Goal: Information Seeking & Learning: Learn about a topic

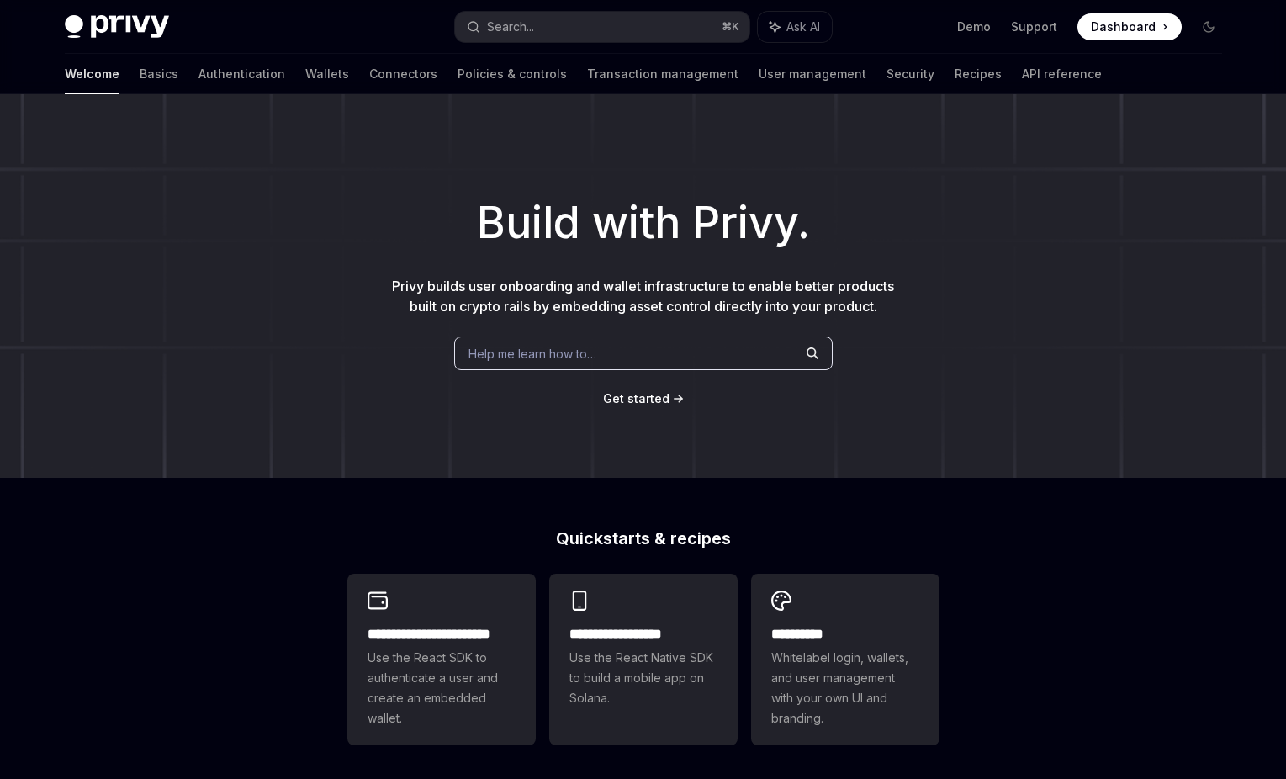
click at [543, 32] on button "Search... ⌘ K" at bounding box center [602, 27] width 294 height 30
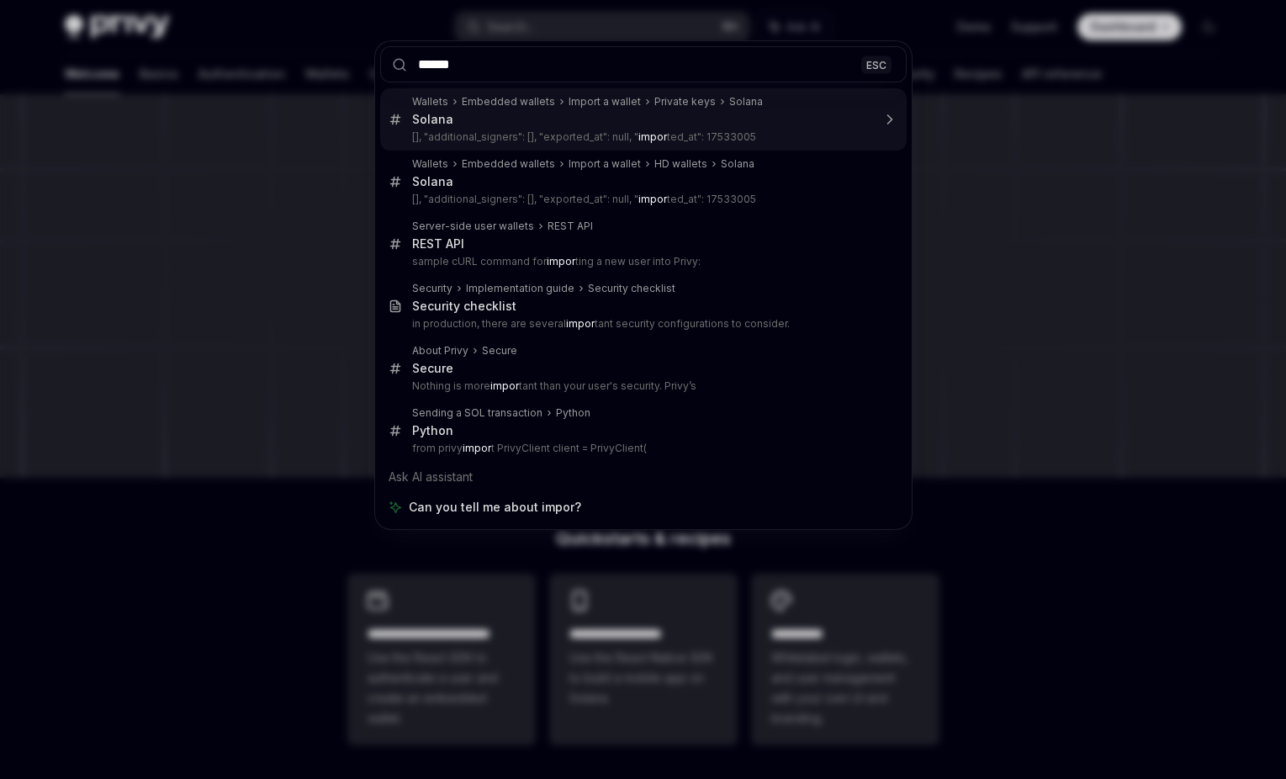
type input "******"
type textarea "*"
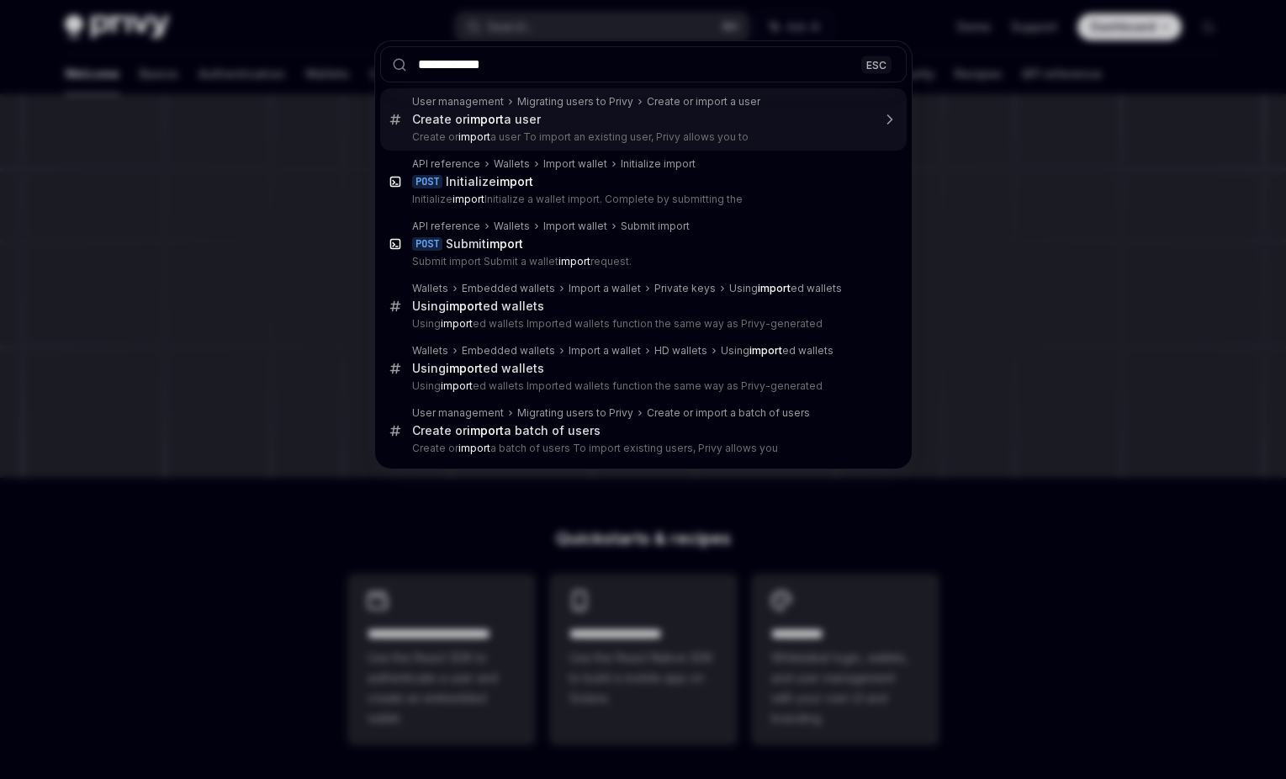
type input "**********"
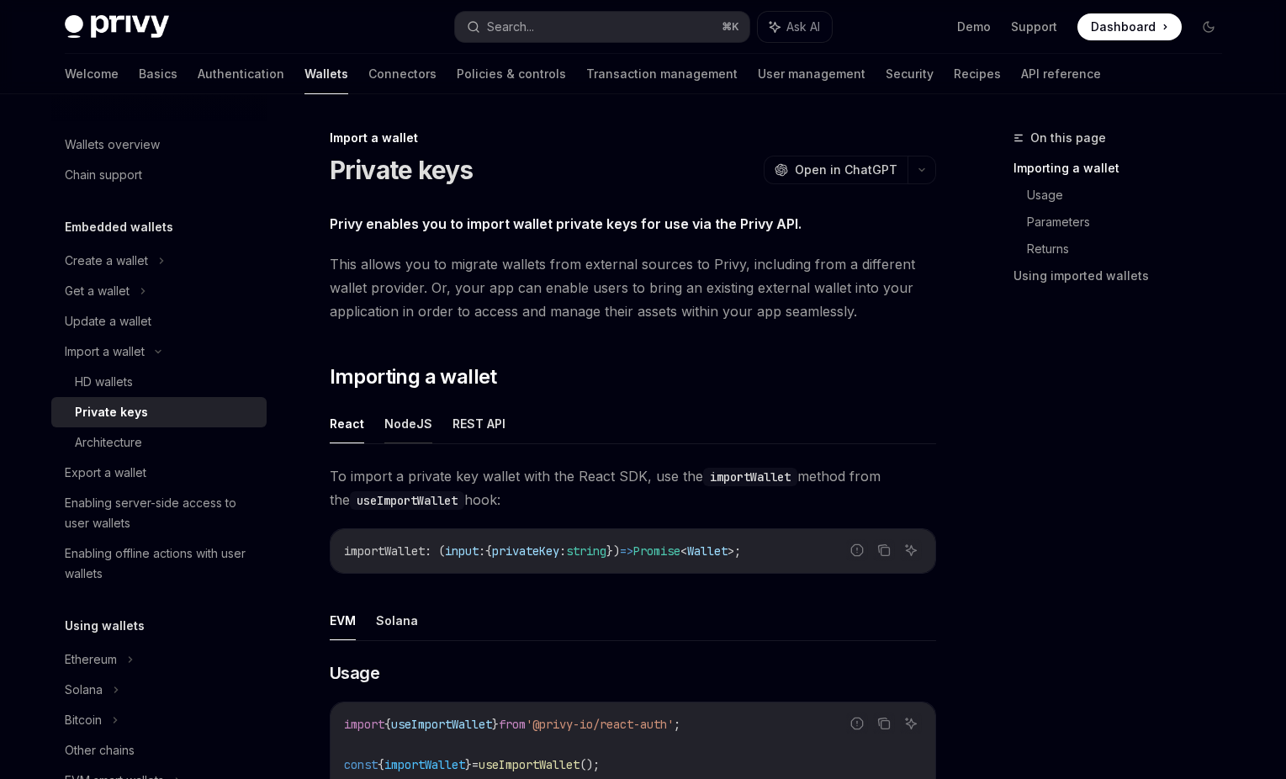
click at [405, 427] on button "NodeJS" at bounding box center [408, 424] width 48 height 40
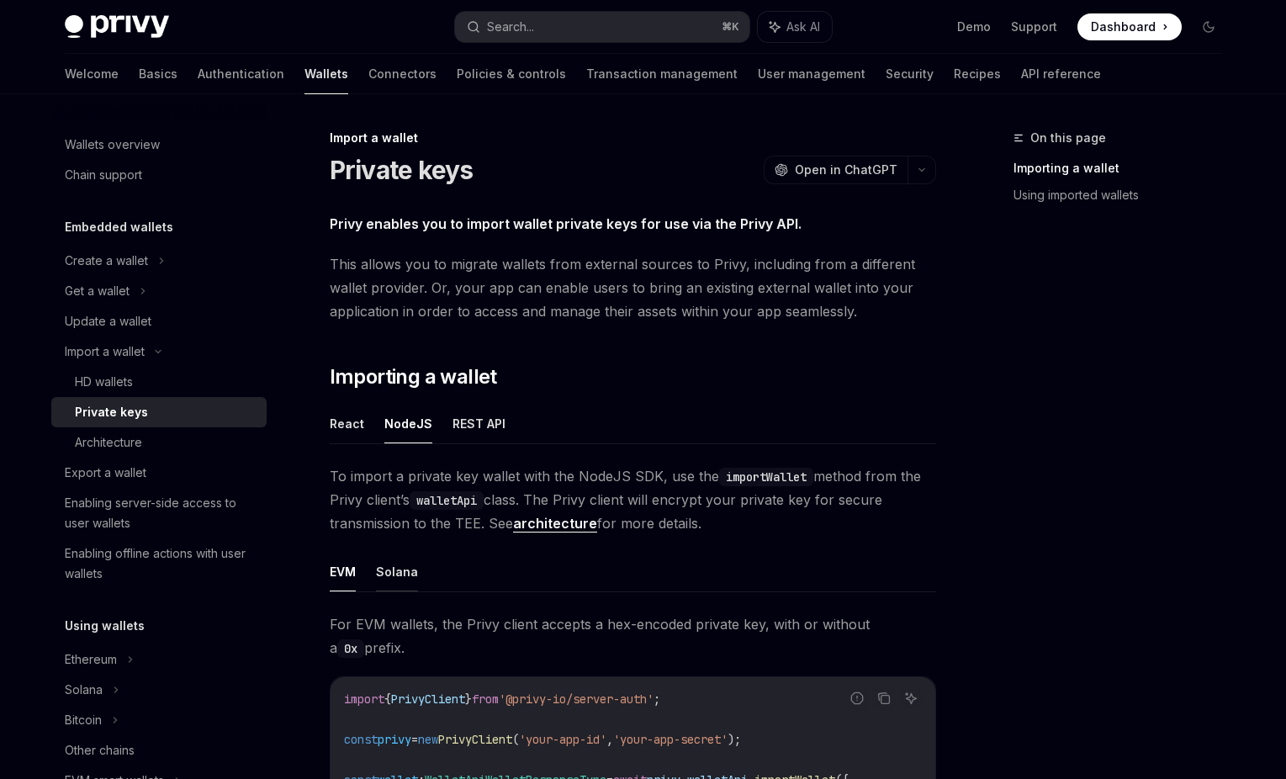
click at [395, 563] on button "Solana" at bounding box center [397, 572] width 42 height 40
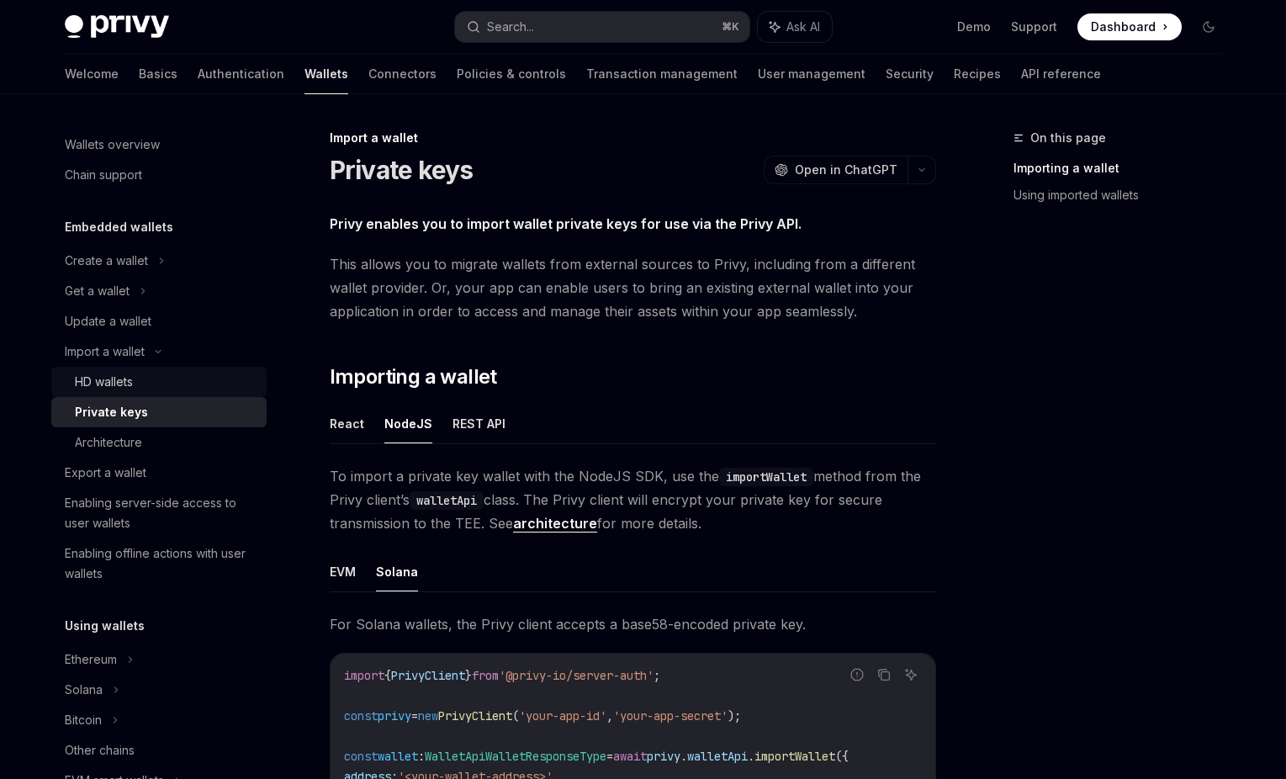
click at [98, 379] on div "HD wallets" at bounding box center [104, 382] width 58 height 20
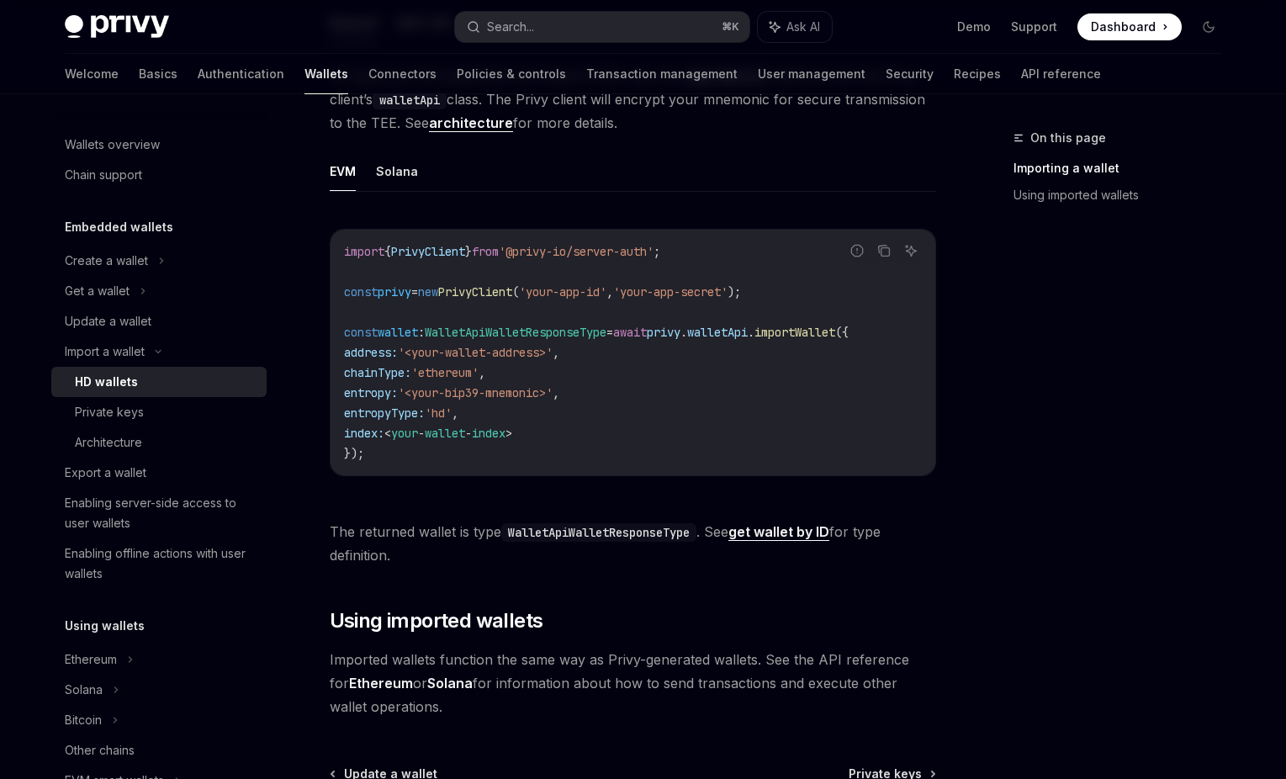
scroll to position [540, 0]
click at [134, 418] on div "Private keys" at bounding box center [109, 412] width 69 height 20
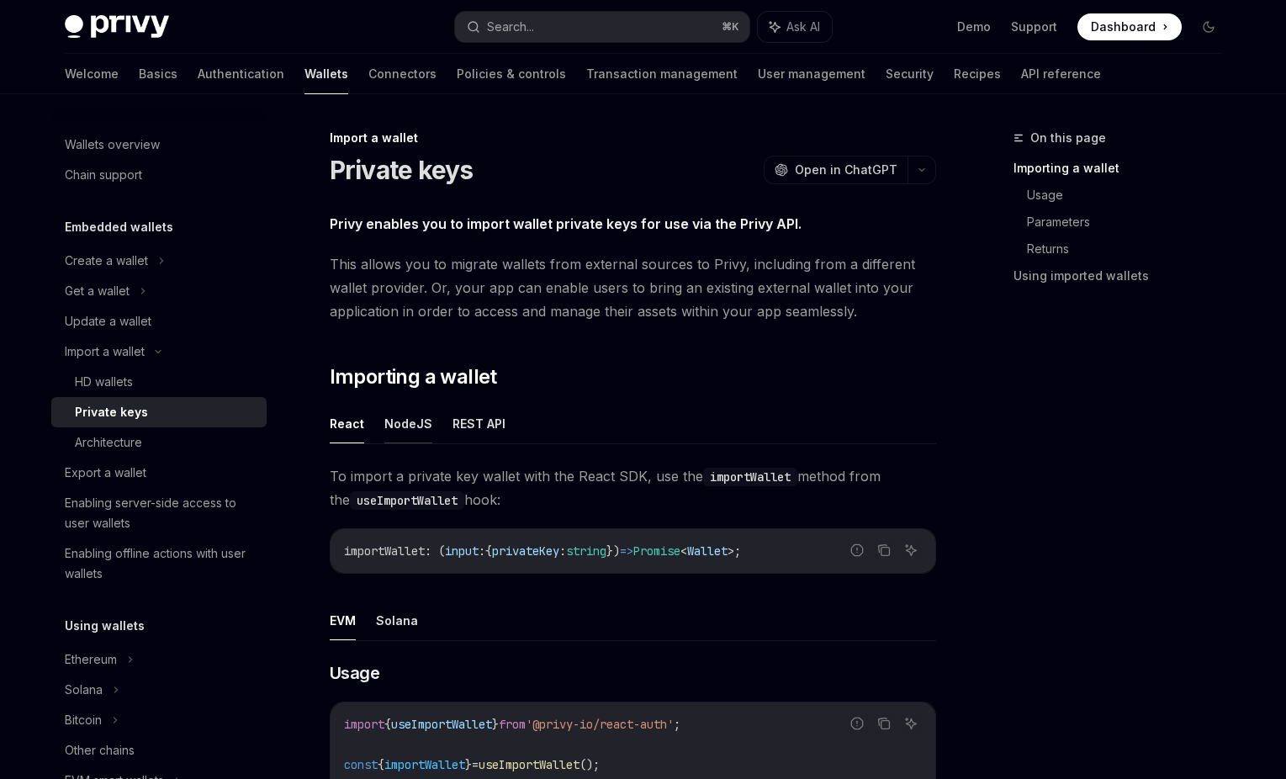
click at [422, 419] on button "NodeJS" at bounding box center [408, 424] width 48 height 40
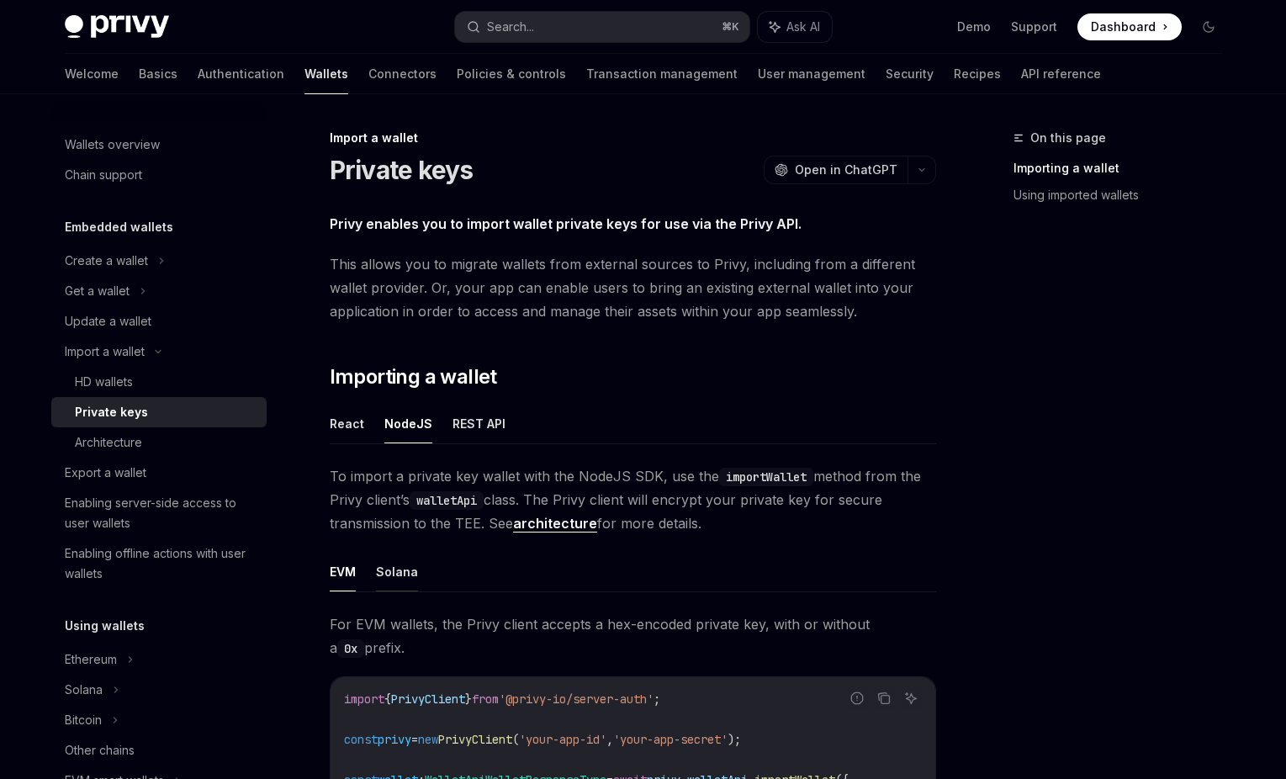
click at [386, 575] on button "Solana" at bounding box center [397, 572] width 42 height 40
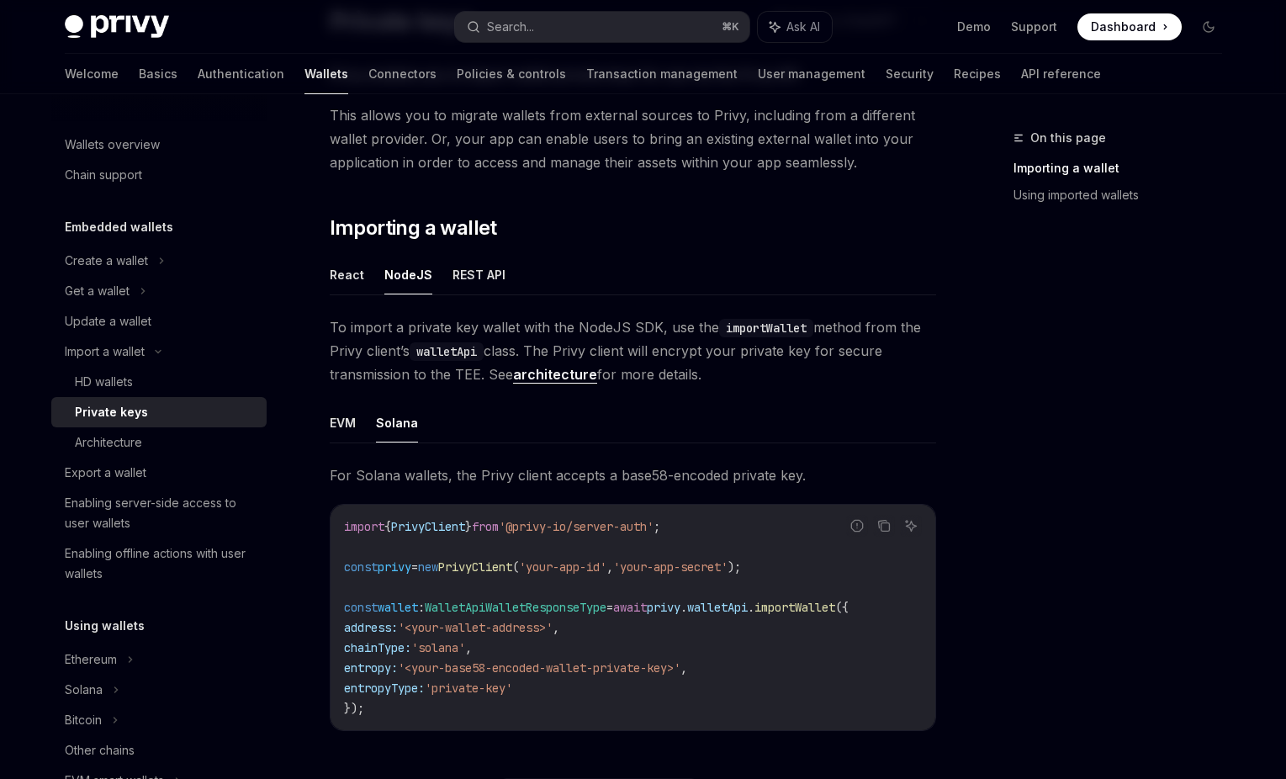
scroll to position [163, 0]
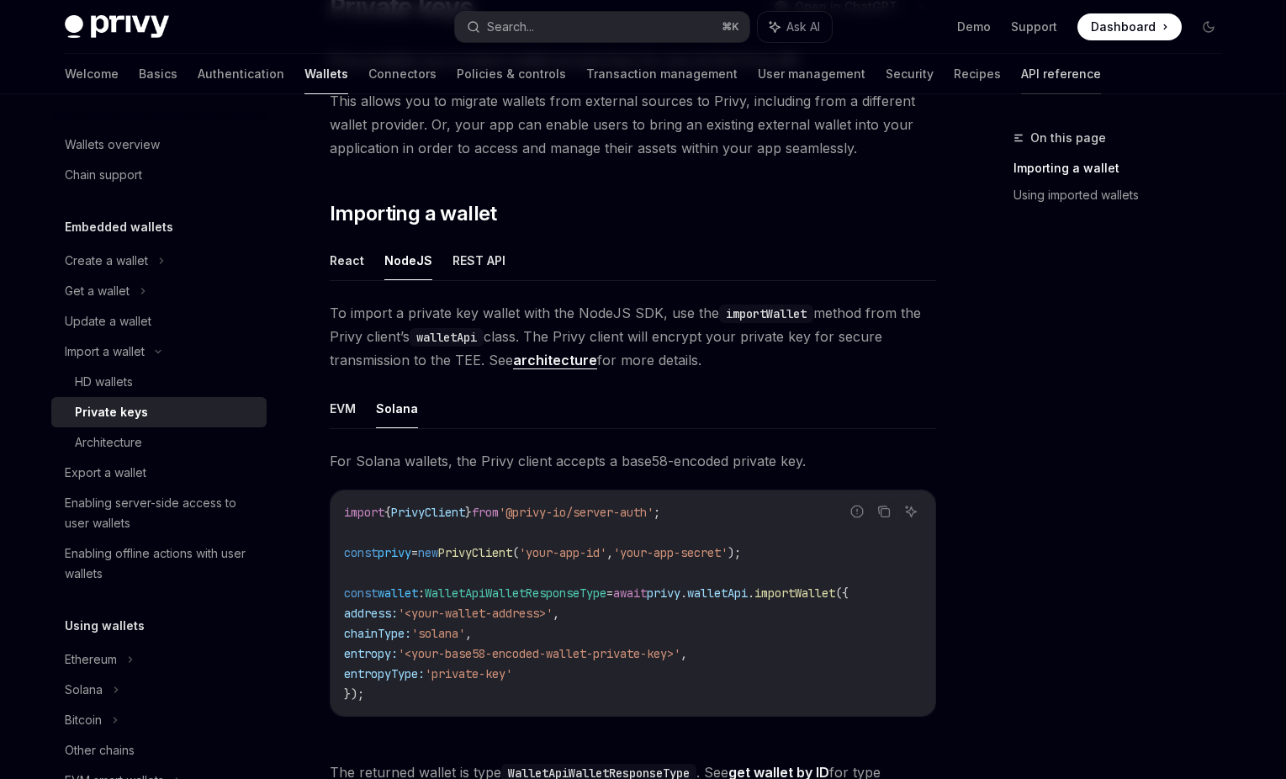
click at [1021, 67] on link "API reference" at bounding box center [1061, 74] width 80 height 40
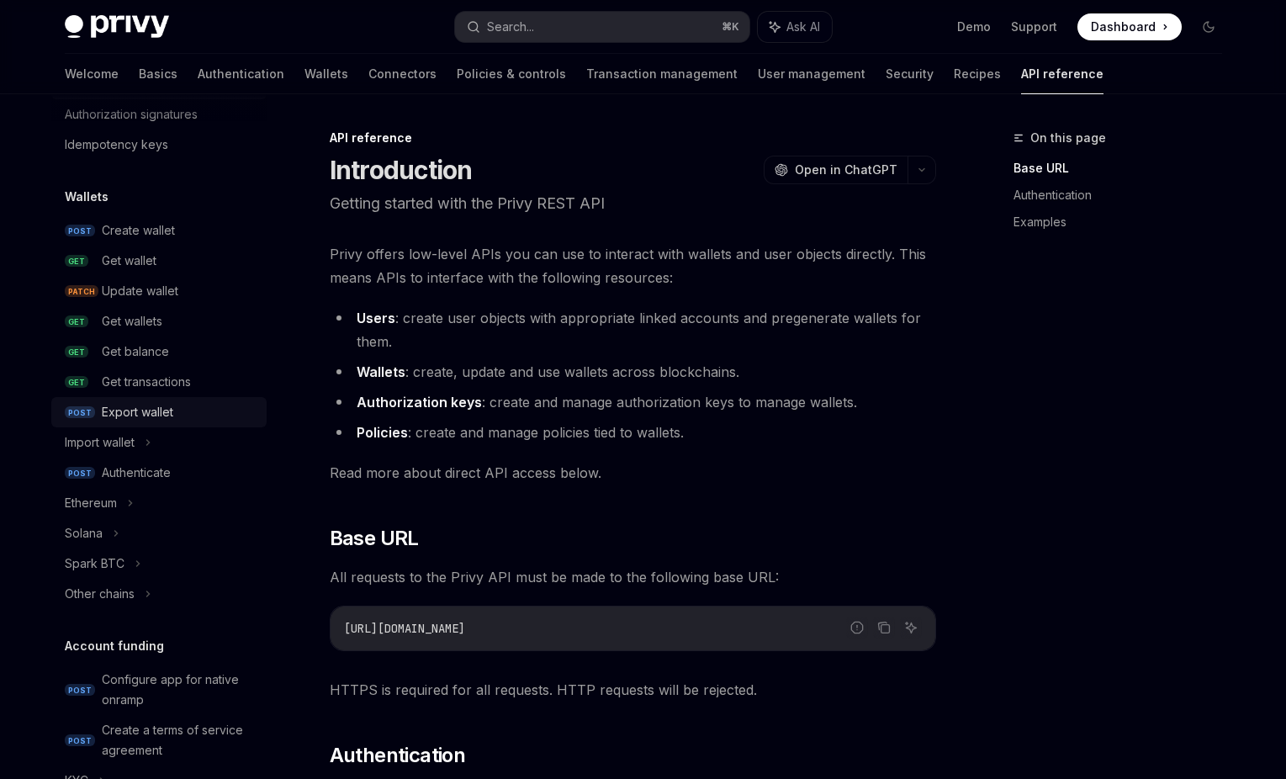
scroll to position [114, 0]
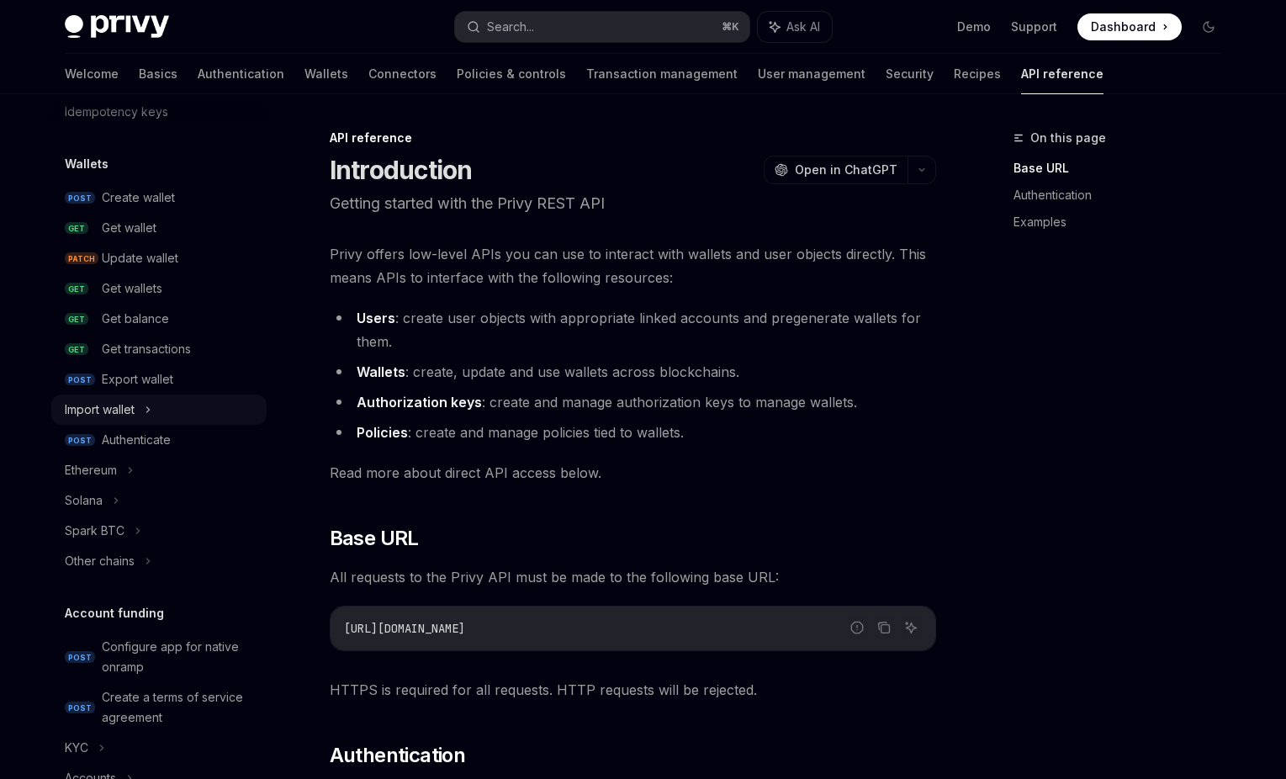
click at [137, 418] on div "Import wallet" at bounding box center [158, 410] width 215 height 30
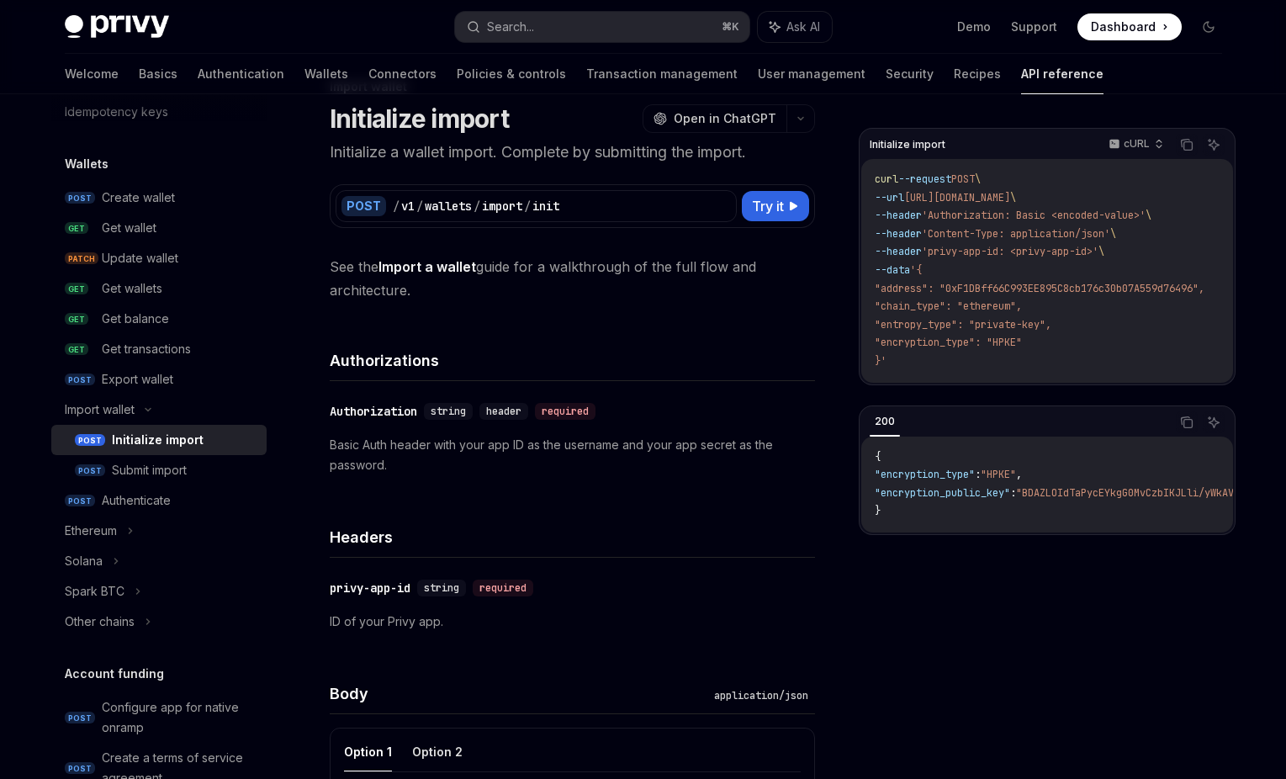
scroll to position [86, 0]
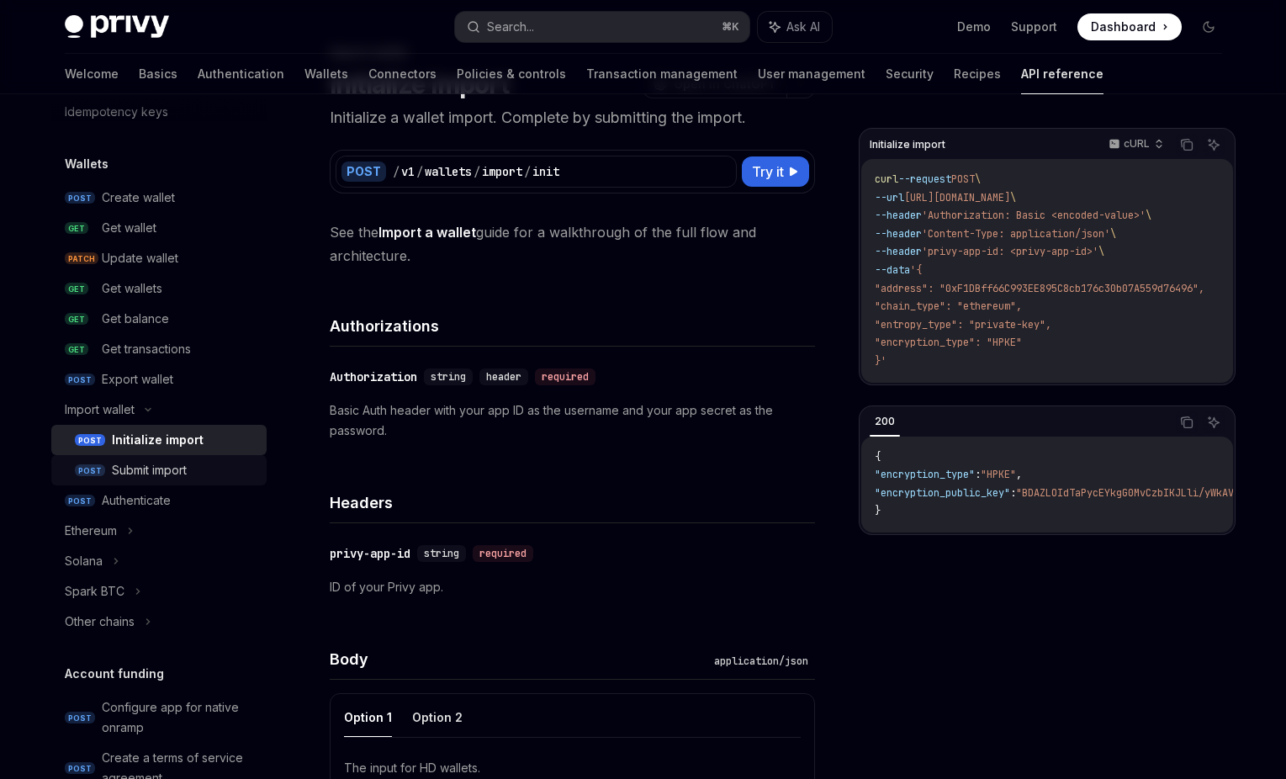
click at [166, 470] on div "Submit import" at bounding box center [149, 470] width 75 height 20
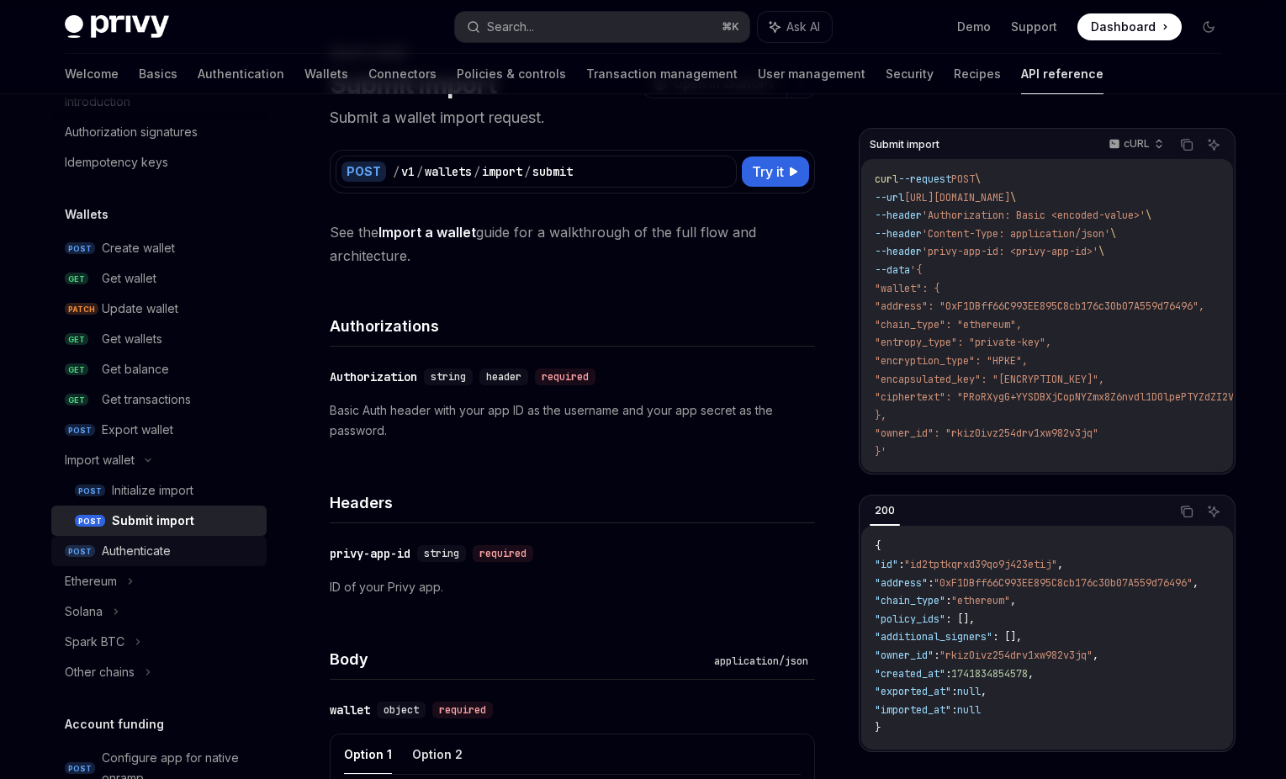
scroll to position [48, 0]
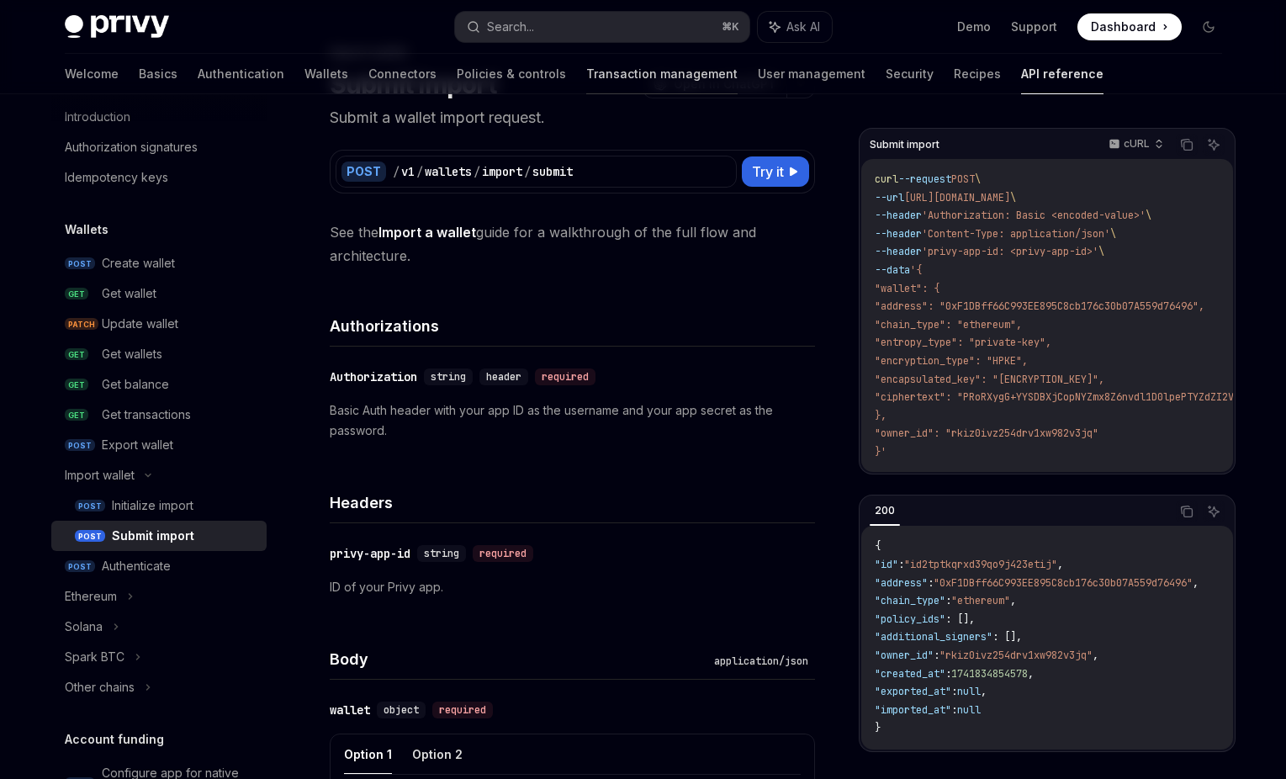
click at [586, 69] on link "Transaction management" at bounding box center [661, 74] width 151 height 40
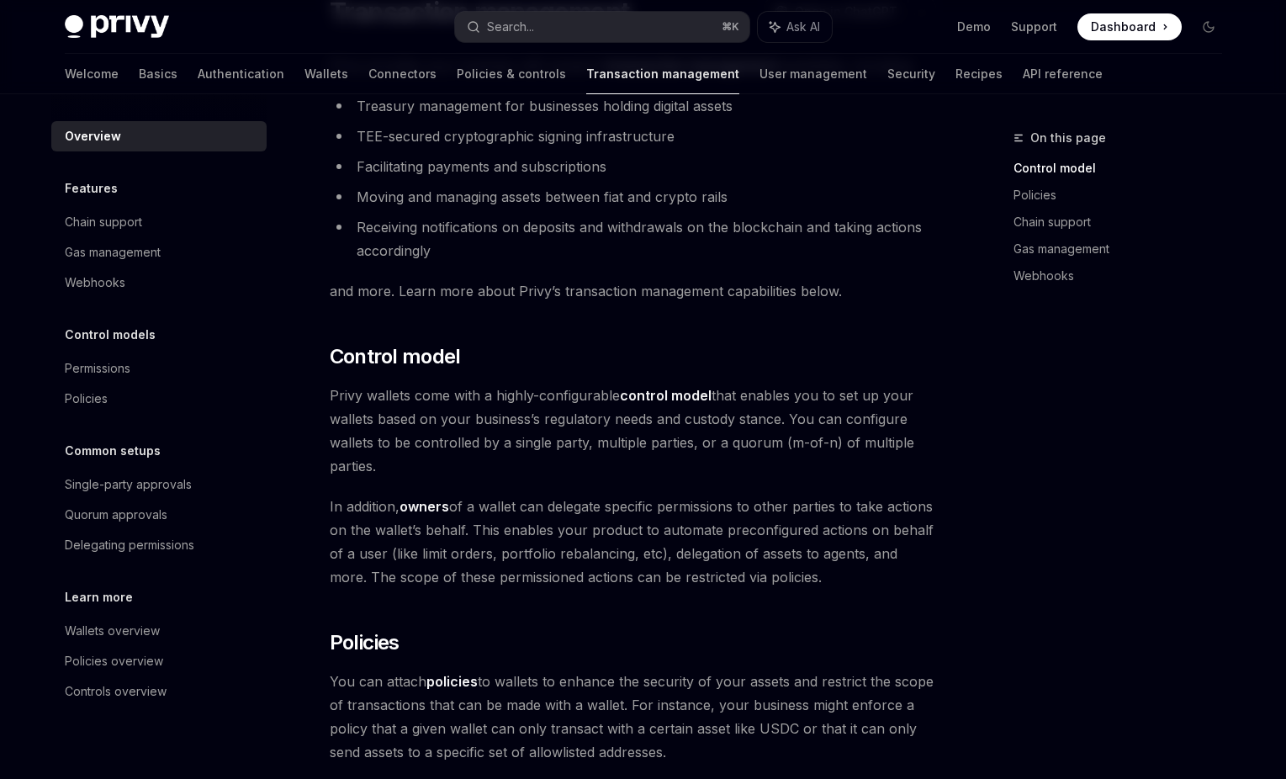
scroll to position [154, 0]
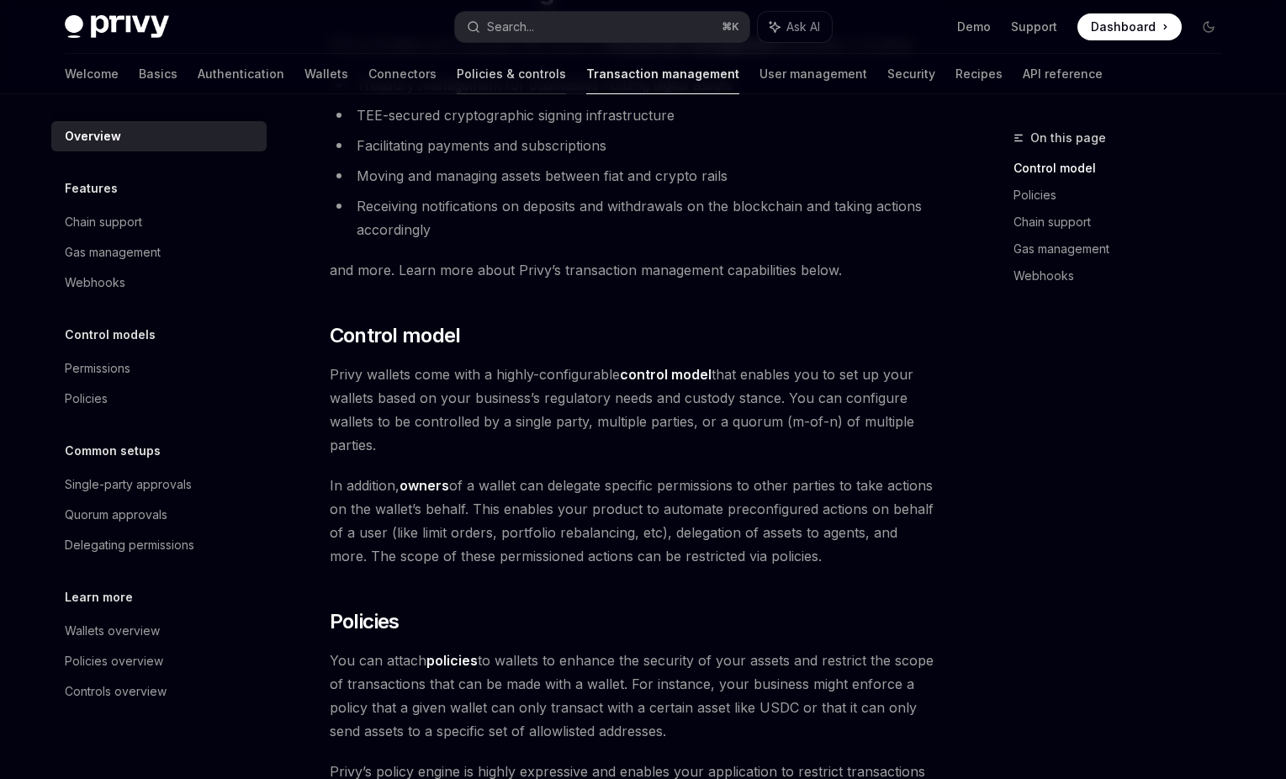
click at [457, 71] on link "Policies & controls" at bounding box center [511, 74] width 109 height 40
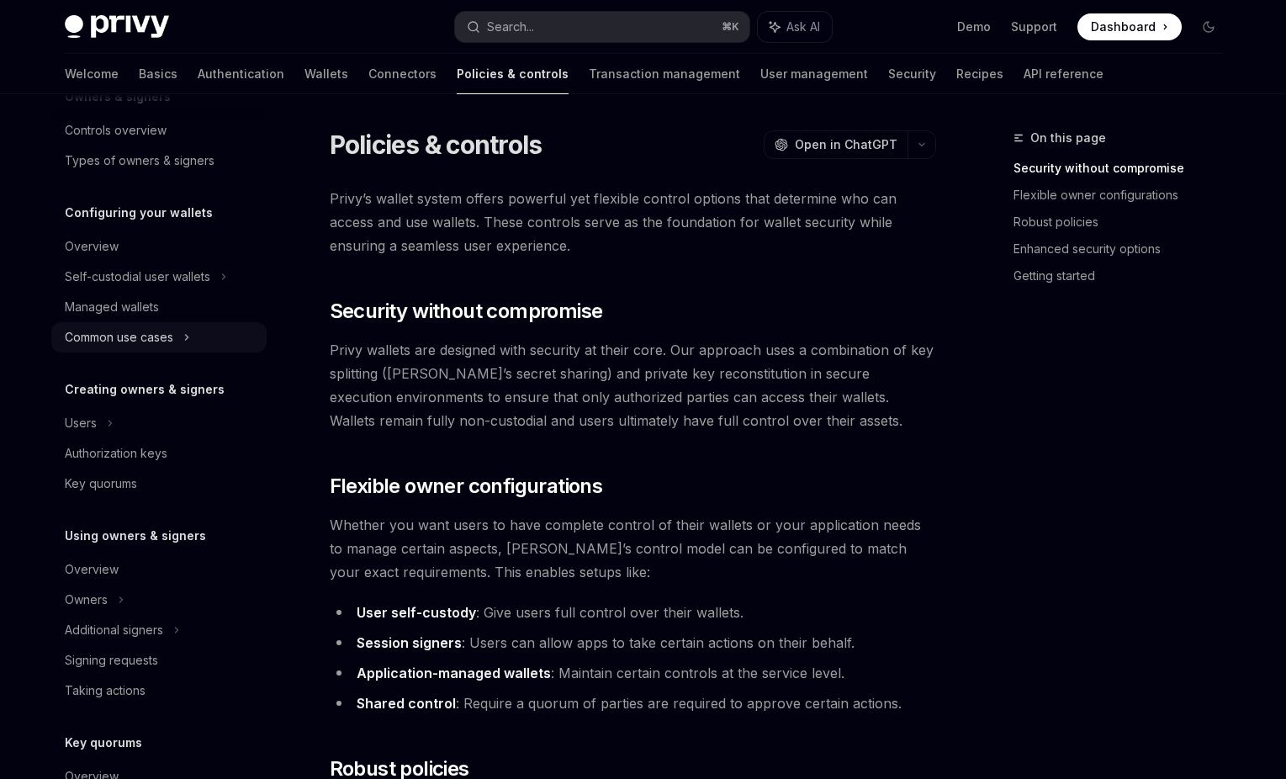
scroll to position [132, 0]
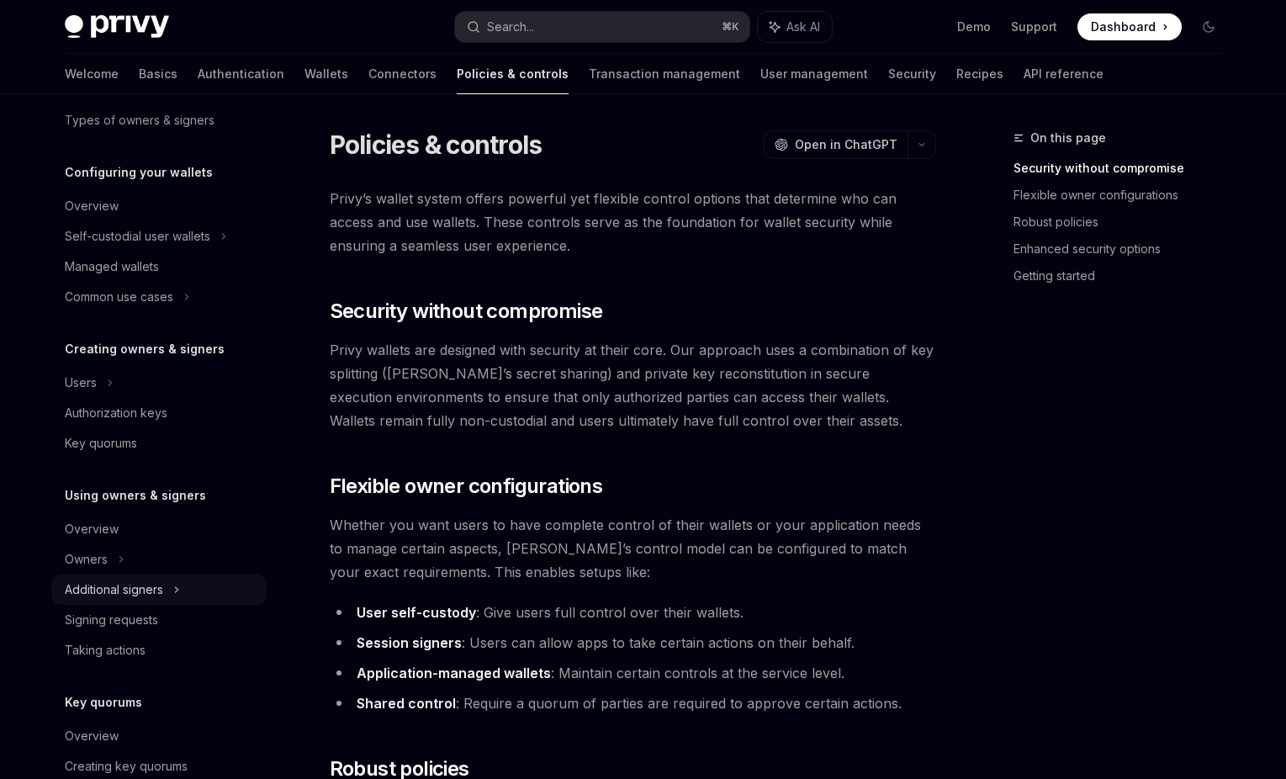
click at [115, 595] on div "Additional signers" at bounding box center [114, 590] width 98 height 20
type textarea "*"
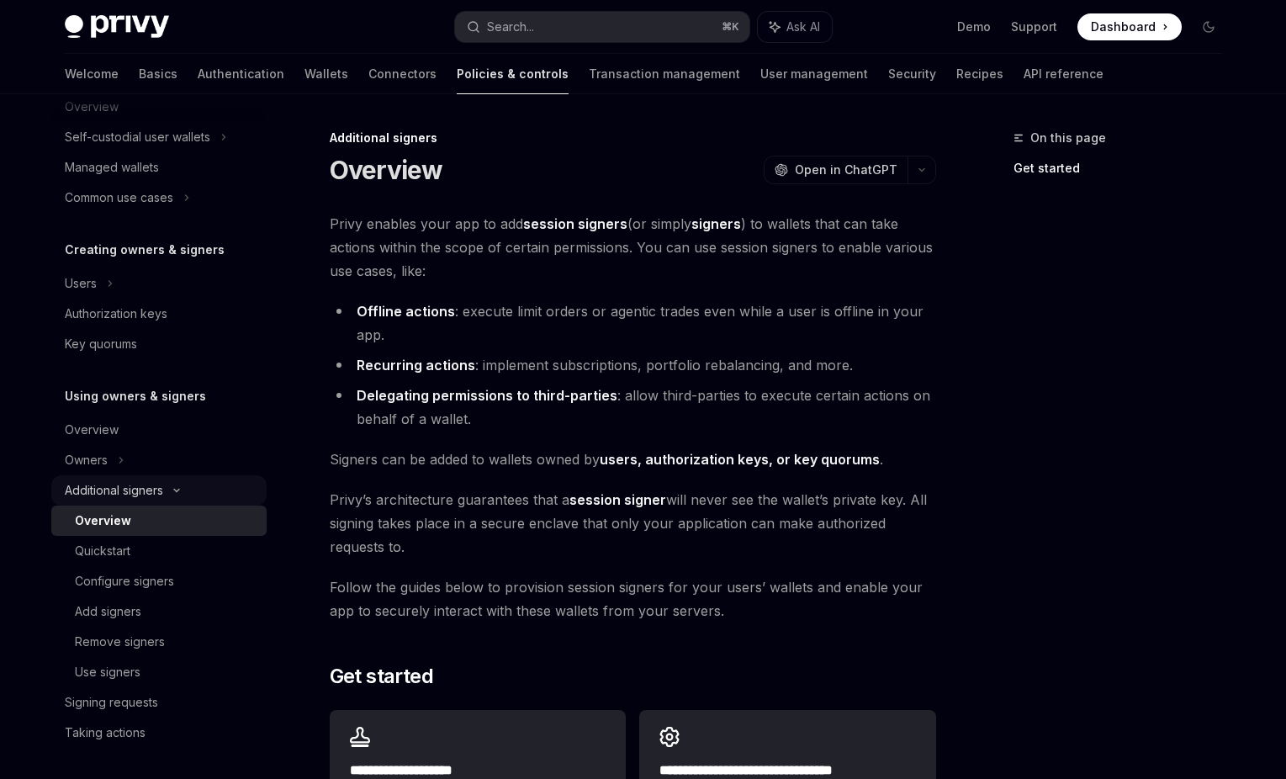
scroll to position [238, 0]
